Goal: Information Seeking & Learning: Understand process/instructions

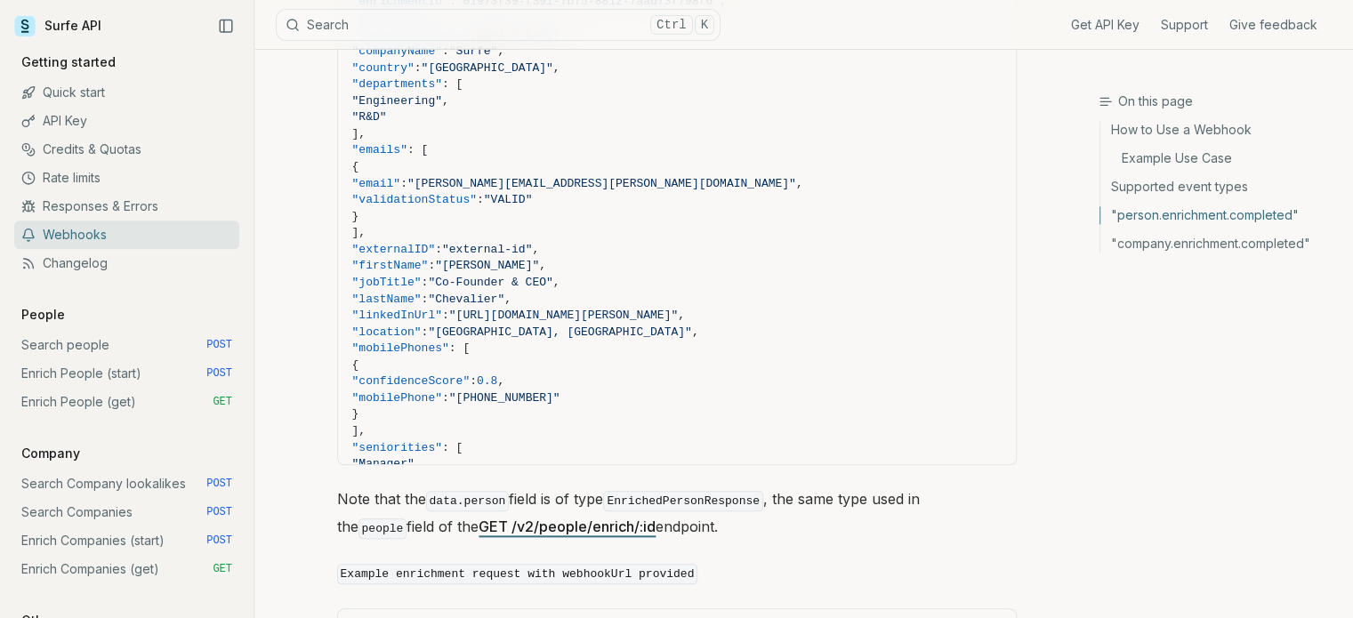
click at [553, 518] on link "GET /v2/people/enrich/:id" at bounding box center [566, 527] width 177 height 18
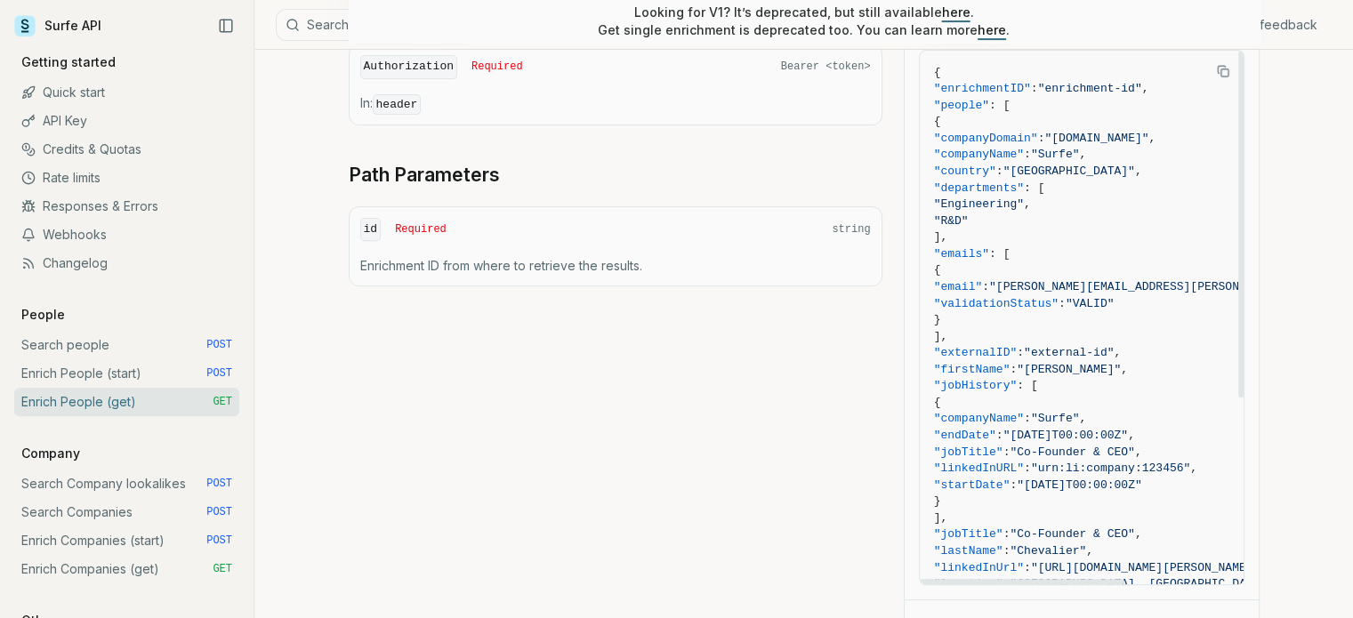
drag, startPoint x: 974, startPoint y: 505, endPoint x: 943, endPoint y: 99, distance: 407.6
click at [943, 99] on code "{ "enrichmentID" : "enrichment-id" , "people" : [ { "companyDomain" : "[DOMAIN_…" at bounding box center [1159, 461] width 451 height 792
click at [1120, 230] on span "]," at bounding box center [1159, 237] width 451 height 17
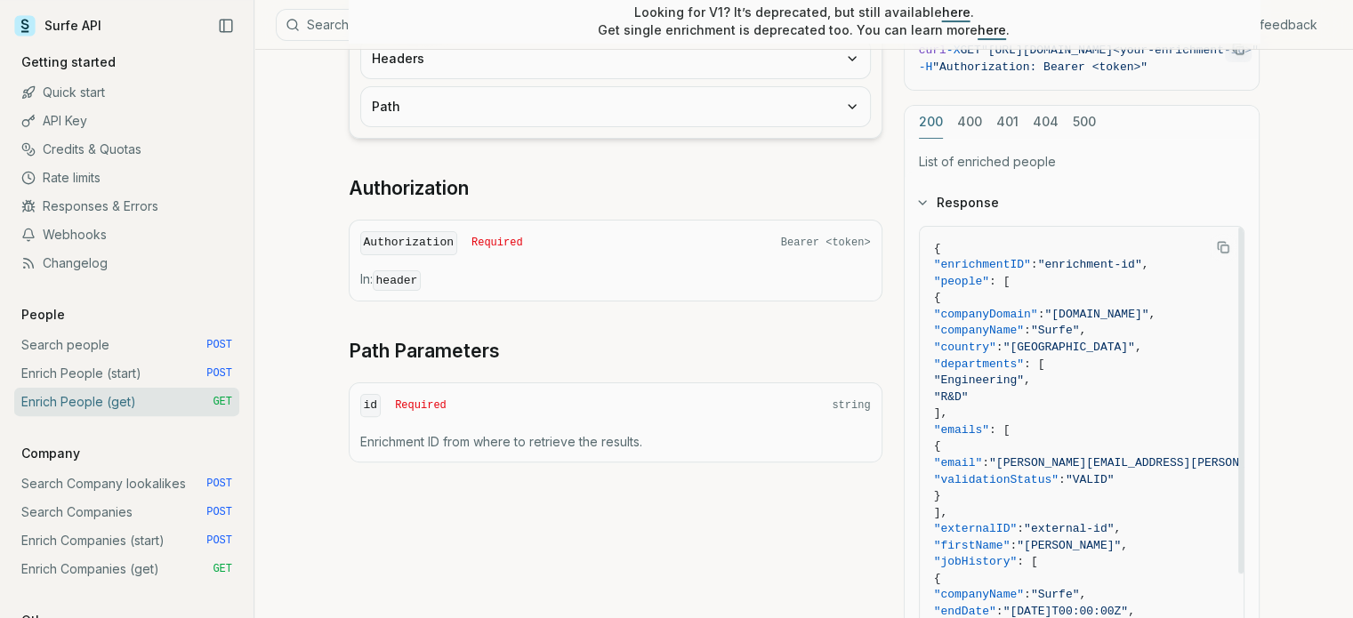
scroll to position [445, 0]
click at [136, 230] on link "Webhooks" at bounding box center [126, 235] width 225 height 28
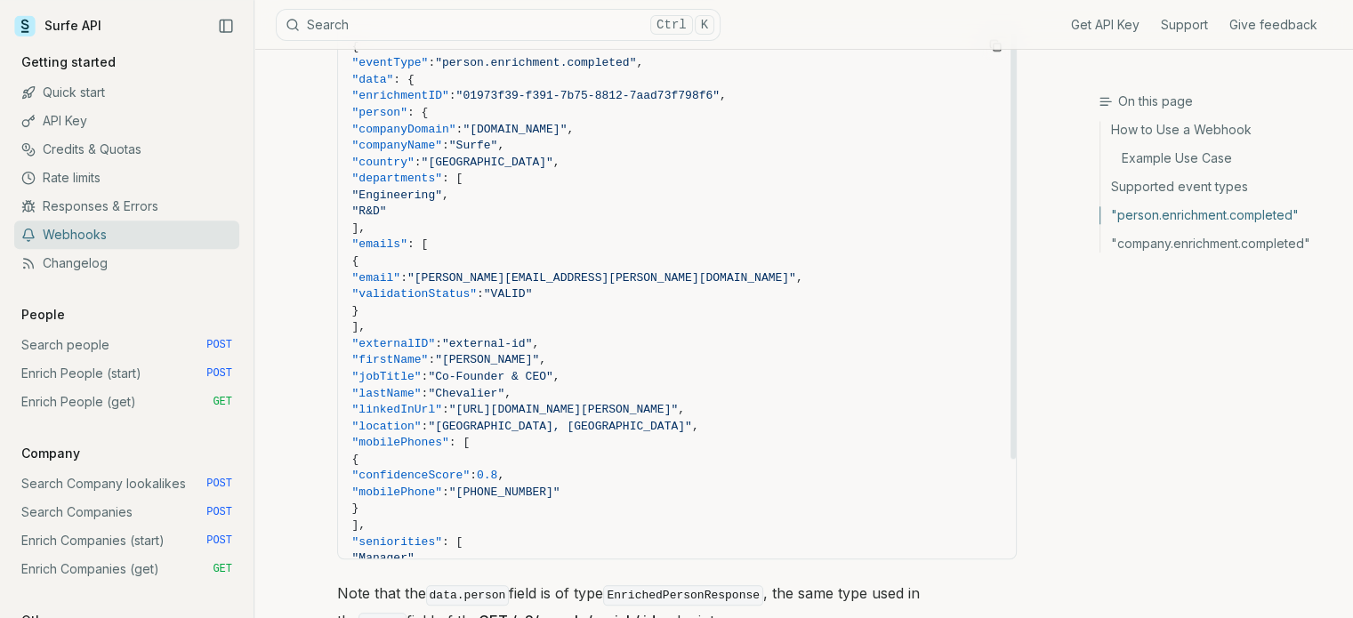
scroll to position [1601, 0]
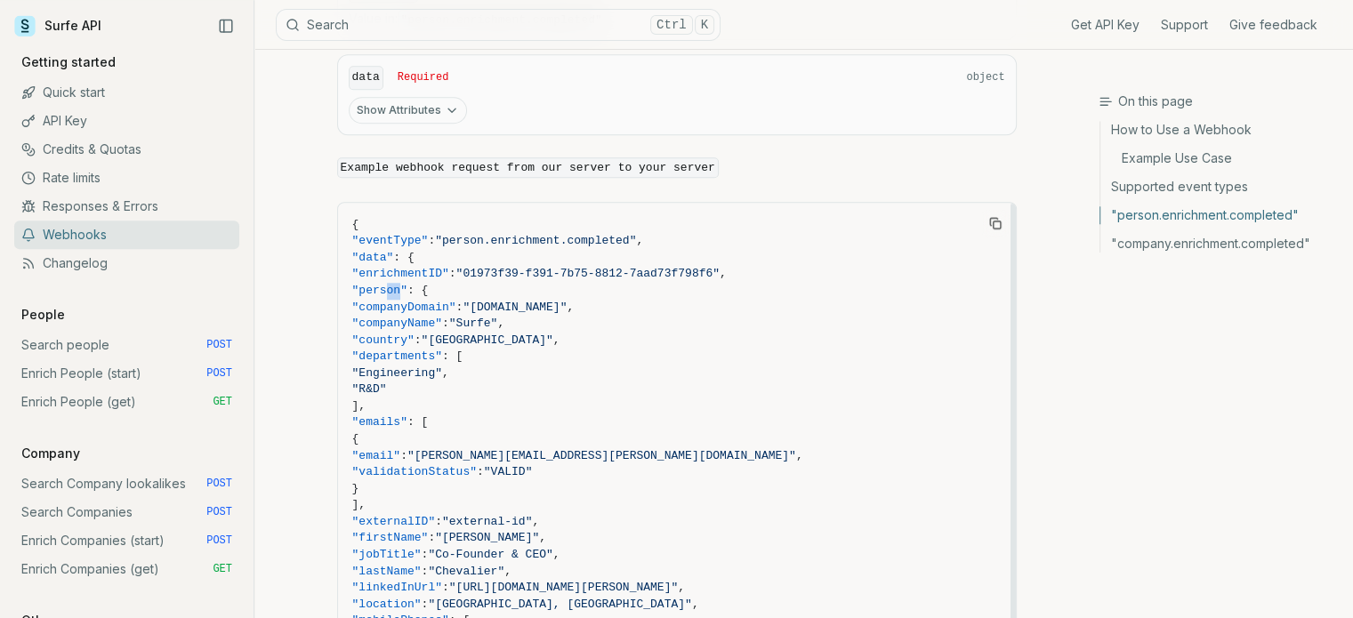
drag, startPoint x: 381, startPoint y: 272, endPoint x: 397, endPoint y: 280, distance: 18.7
click at [397, 280] on code "{ "eventType" : "person.enrichment.completed" , "data" : { "enrichmentID" : "01…" at bounding box center [676, 530] width 649 height 627
click at [378, 284] on span ""person"" at bounding box center [379, 290] width 55 height 13
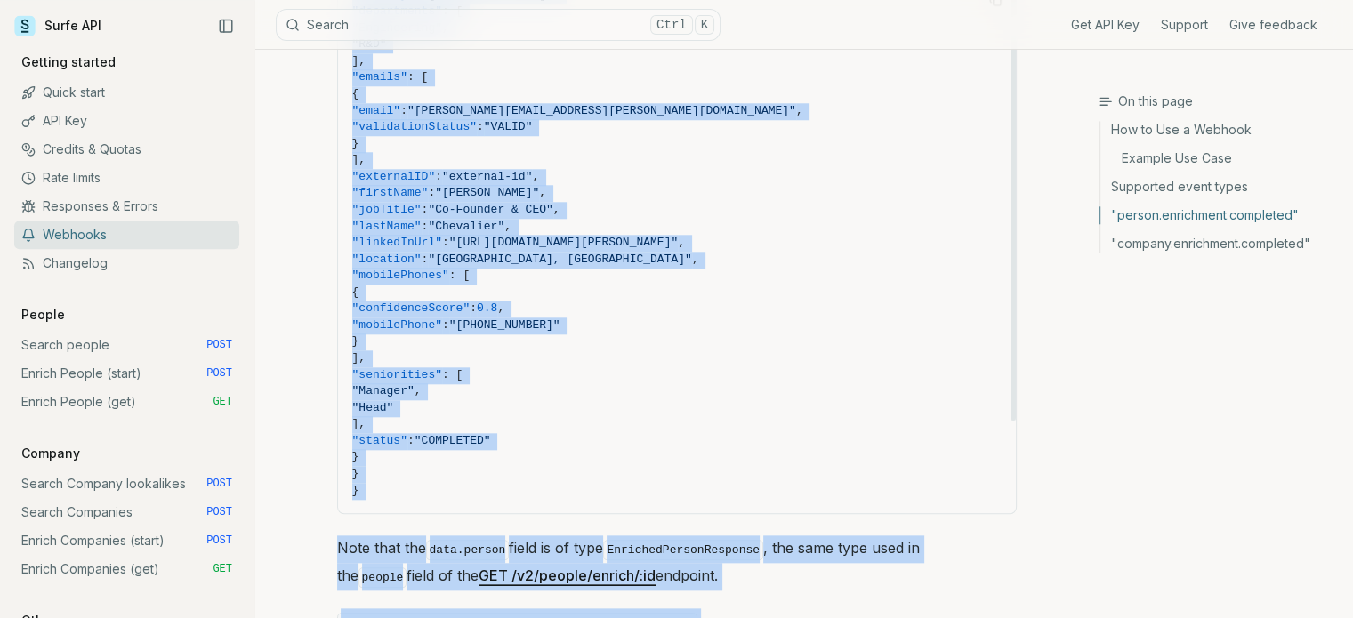
scroll to position [2035, 0]
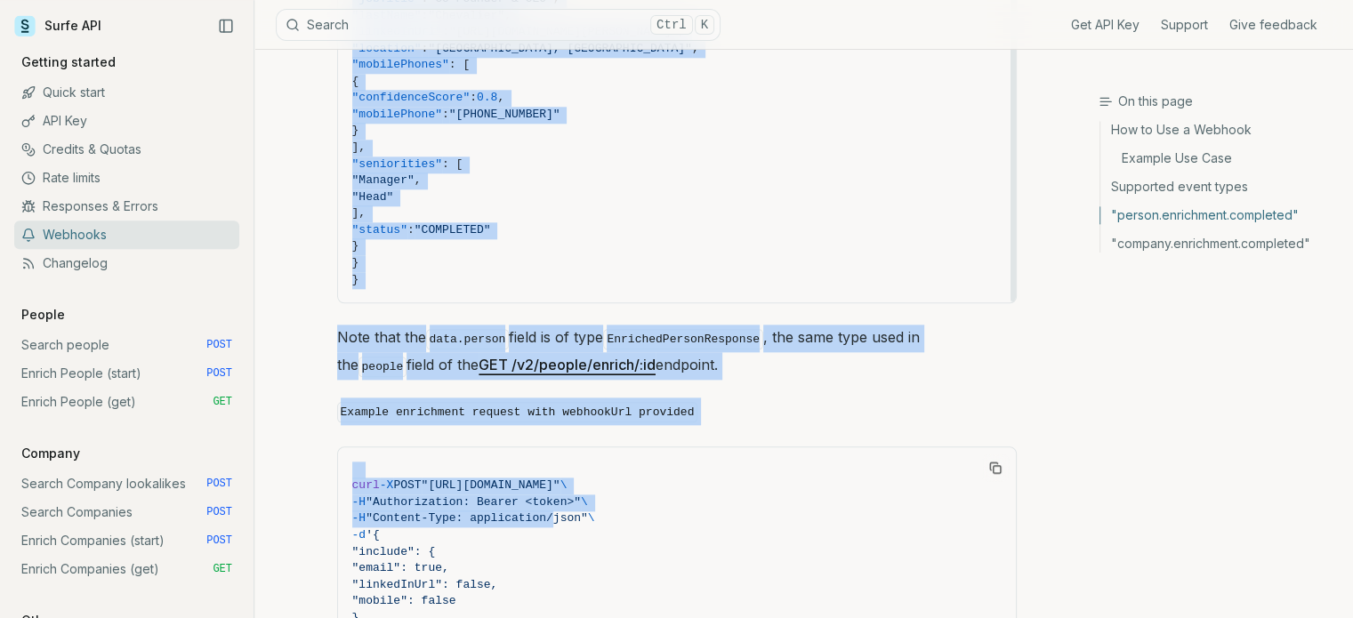
drag, startPoint x: 377, startPoint y: 272, endPoint x: 534, endPoint y: 233, distance: 162.2
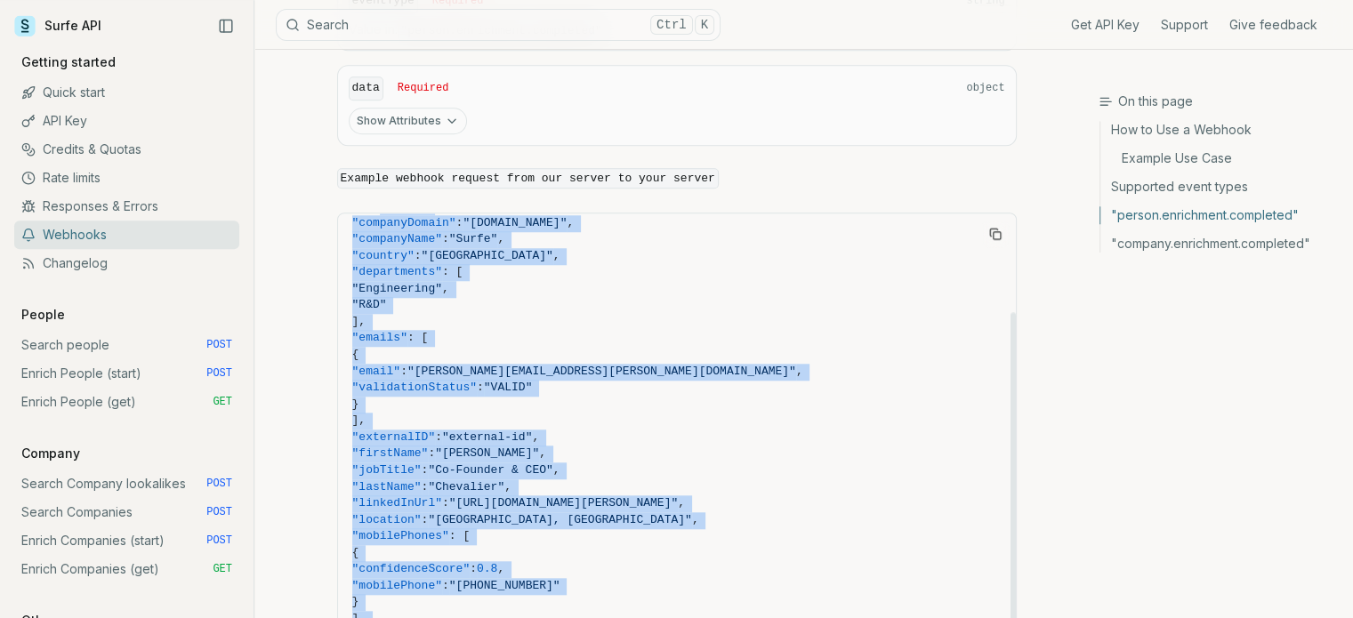
scroll to position [121, 0]
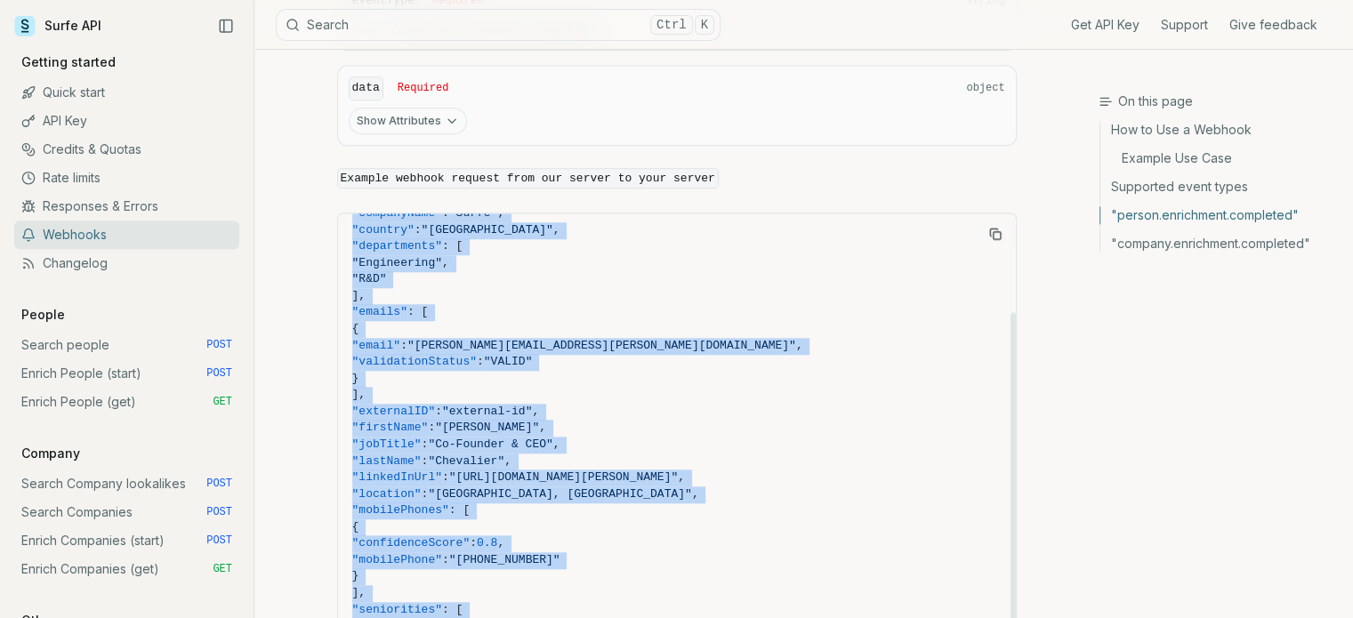
copy code ""person" : { "companyDomain" : "[DOMAIN_NAME]" , "companyName" : "Surfe" , "cou…"
